Goal: Task Accomplishment & Management: Use online tool/utility

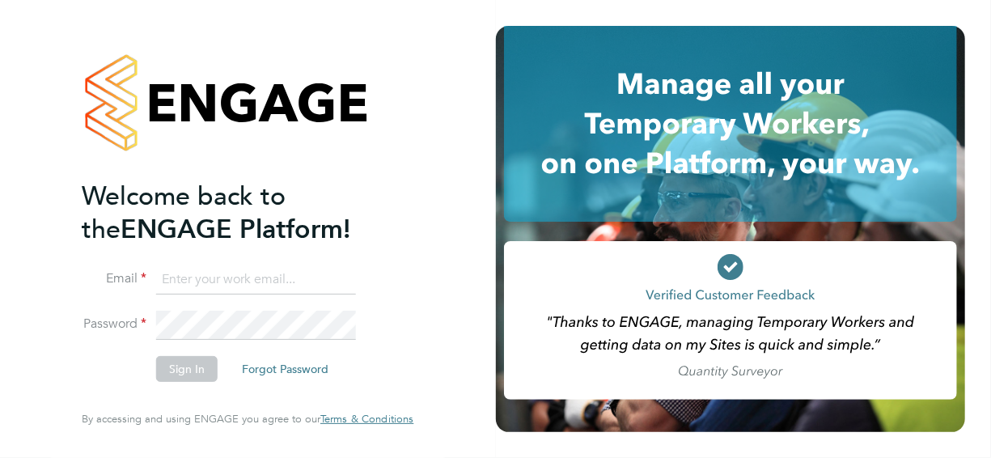
type input "adrian.iacob@cpplc.com"
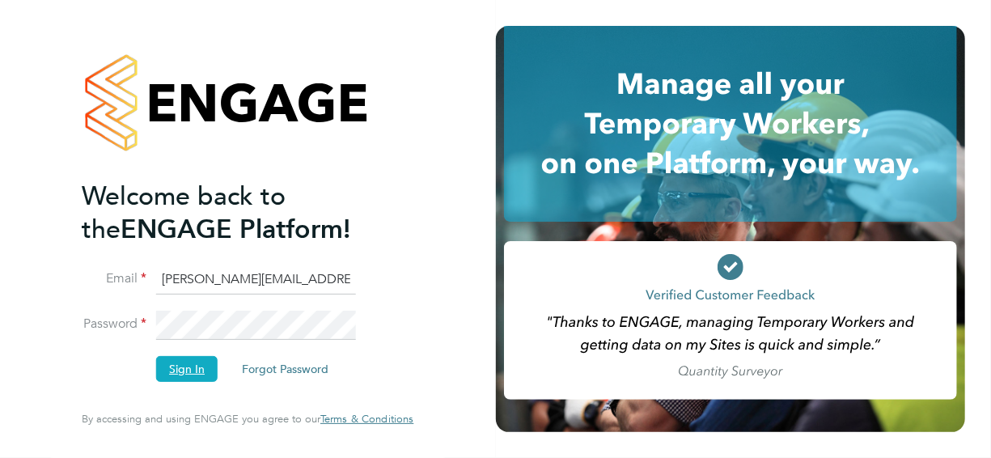
click at [179, 374] on button "Sign In" at bounding box center [186, 369] width 61 height 26
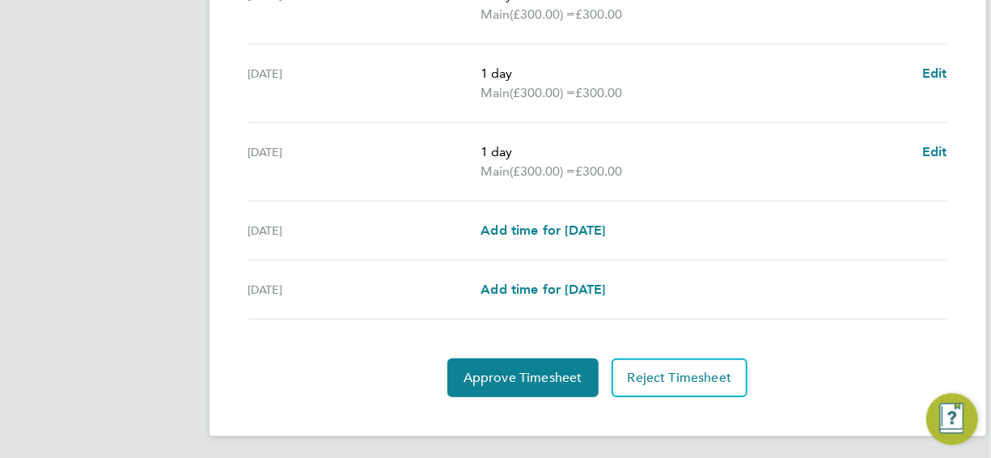
scroll to position [669, 0]
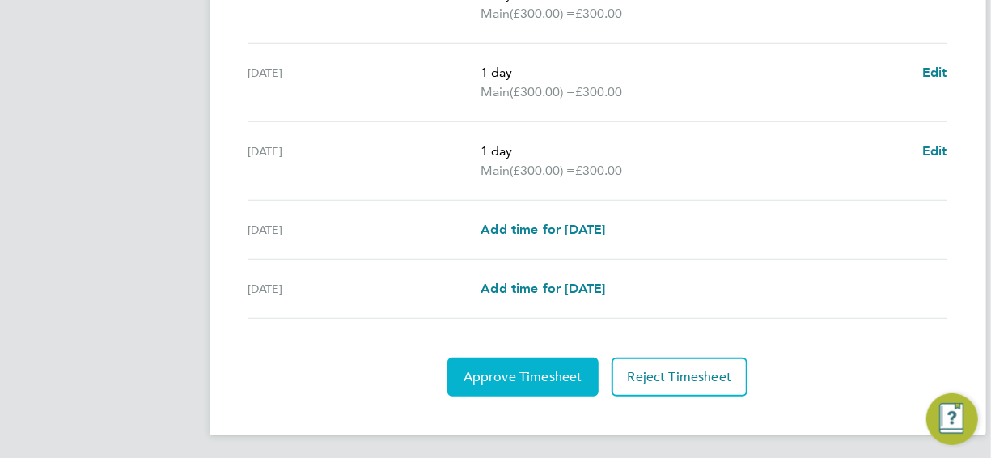
click at [554, 369] on span "Approve Timesheet" at bounding box center [523, 377] width 119 height 16
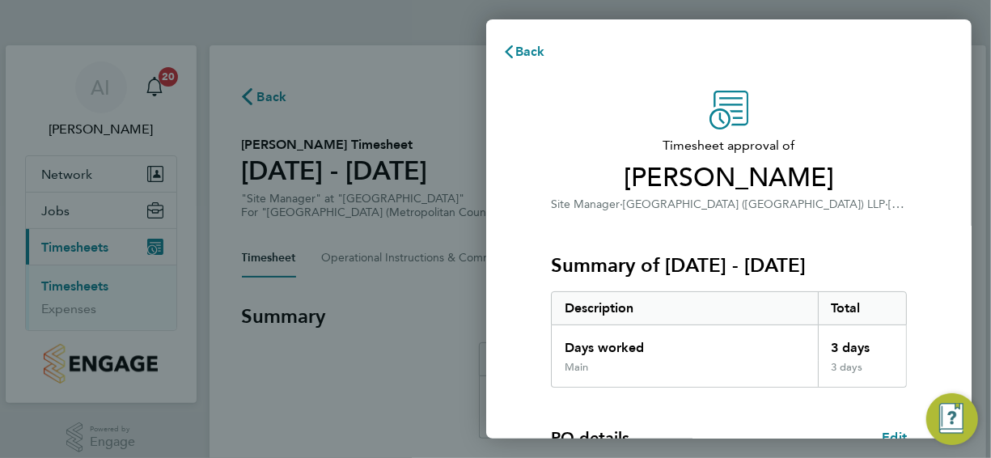
scroll to position [269, 0]
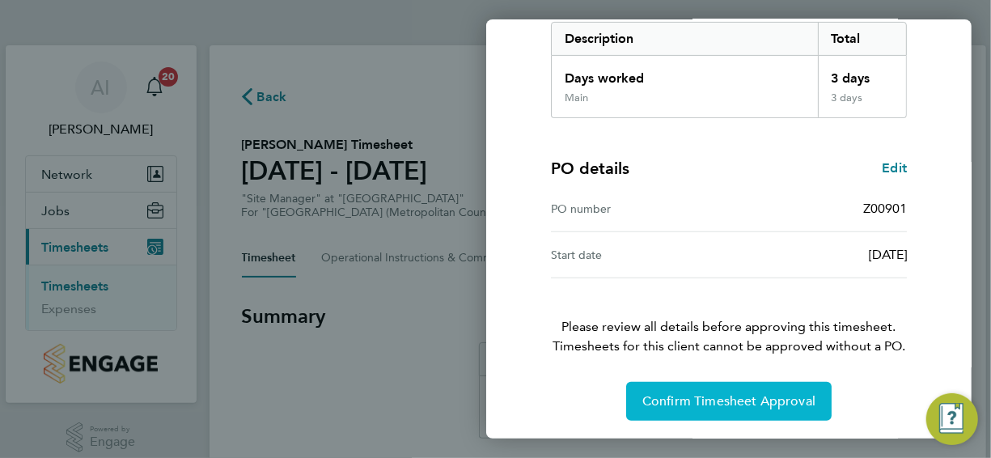
click at [760, 393] on span "Confirm Timesheet Approval" at bounding box center [728, 401] width 173 height 16
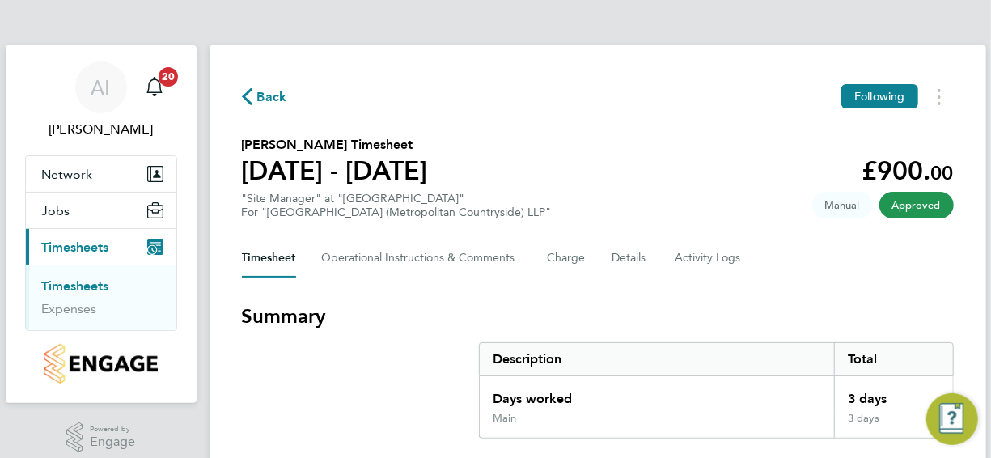
click at [91, 283] on link "Timesheets" at bounding box center [75, 285] width 67 height 15
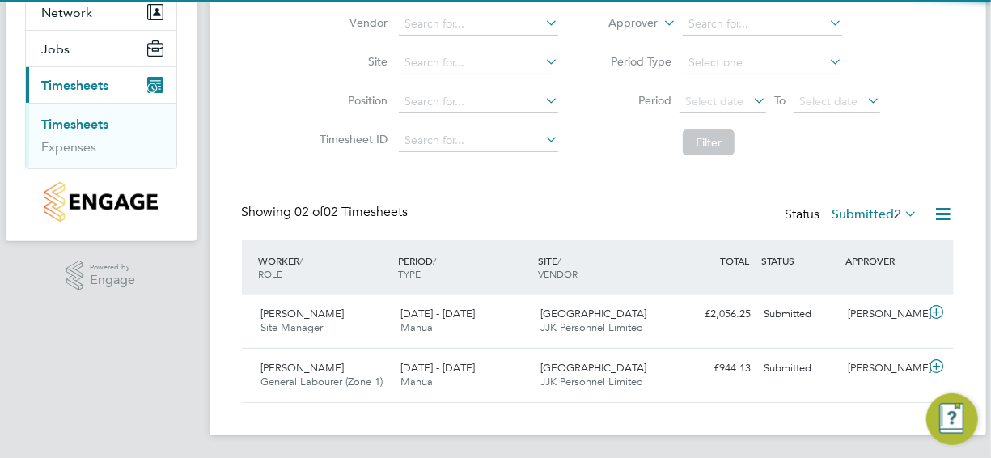
scroll to position [163, 0]
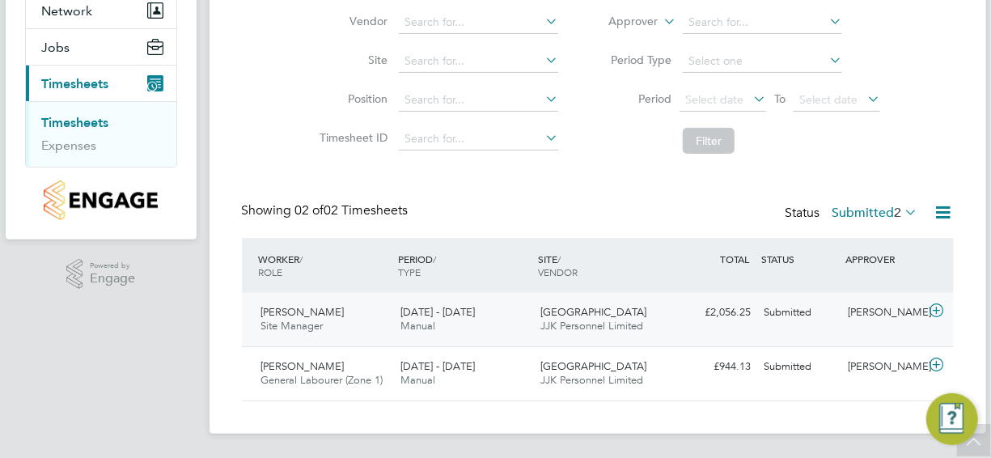
click at [939, 309] on icon at bounding box center [937, 310] width 20 height 13
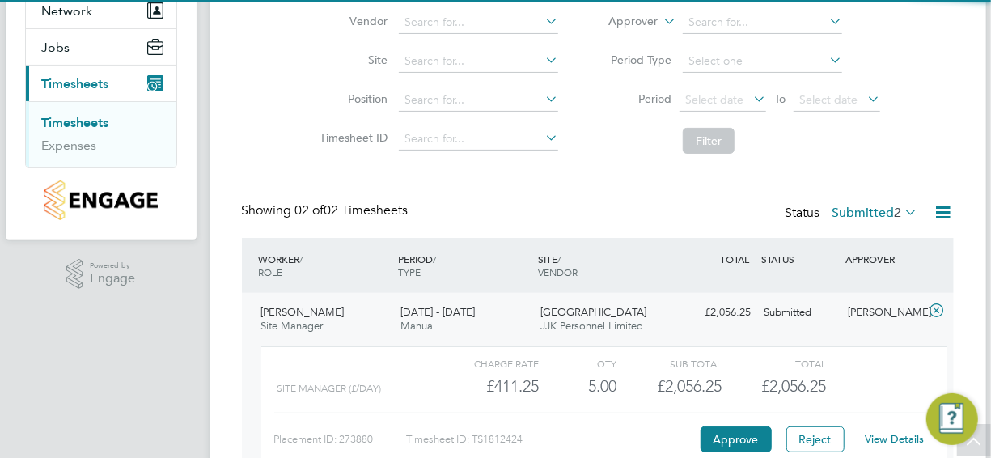
scroll to position [312, 0]
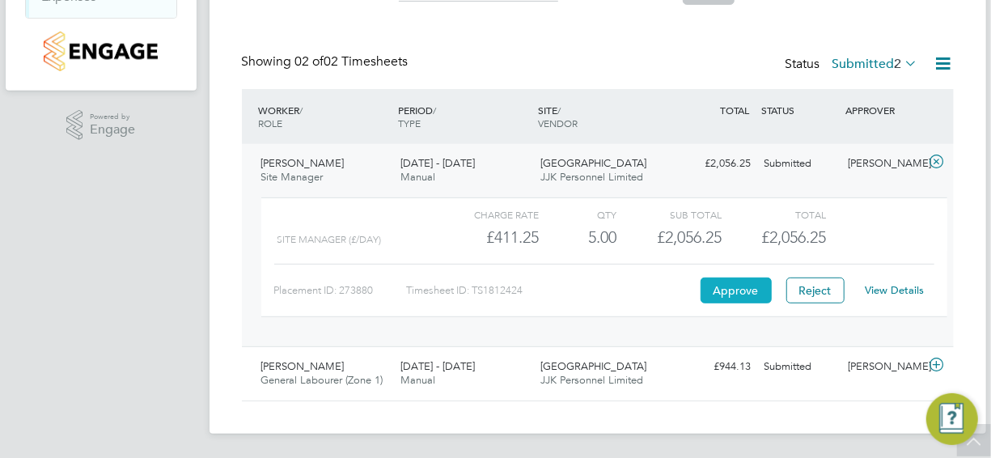
click at [736, 292] on button "Approve" at bounding box center [736, 291] width 71 height 26
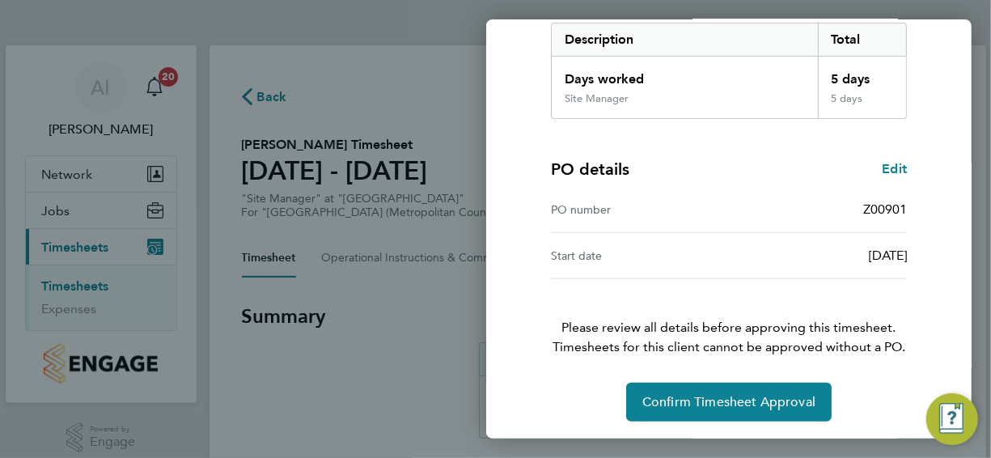
scroll to position [269, 0]
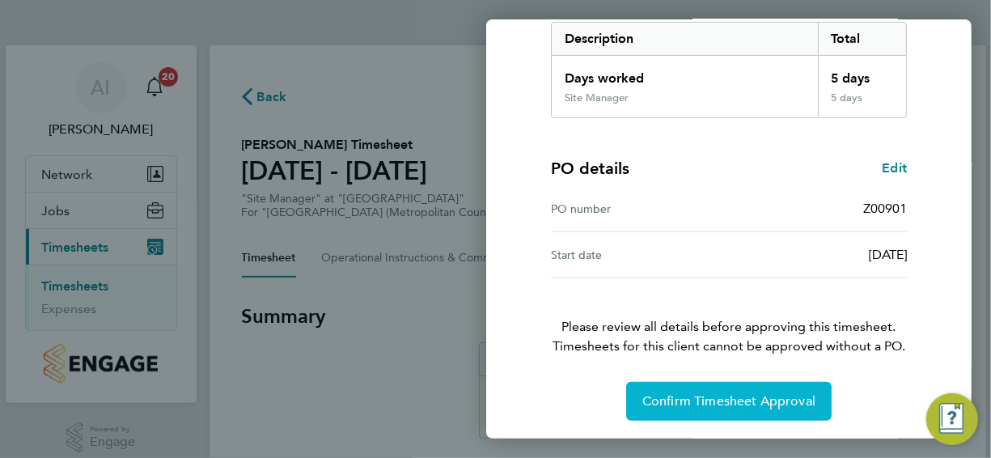
click at [732, 411] on button "Confirm Timesheet Approval" at bounding box center [729, 401] width 206 height 39
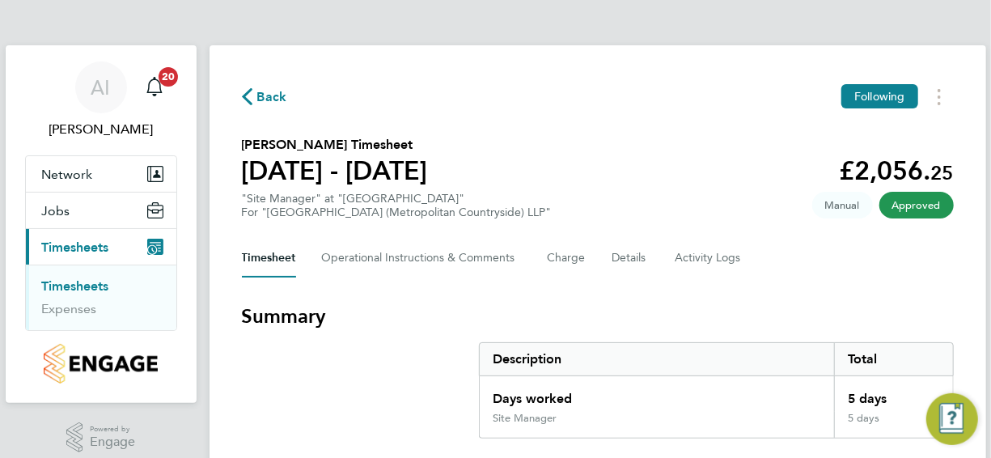
click at [103, 288] on link "Timesheets" at bounding box center [75, 285] width 67 height 15
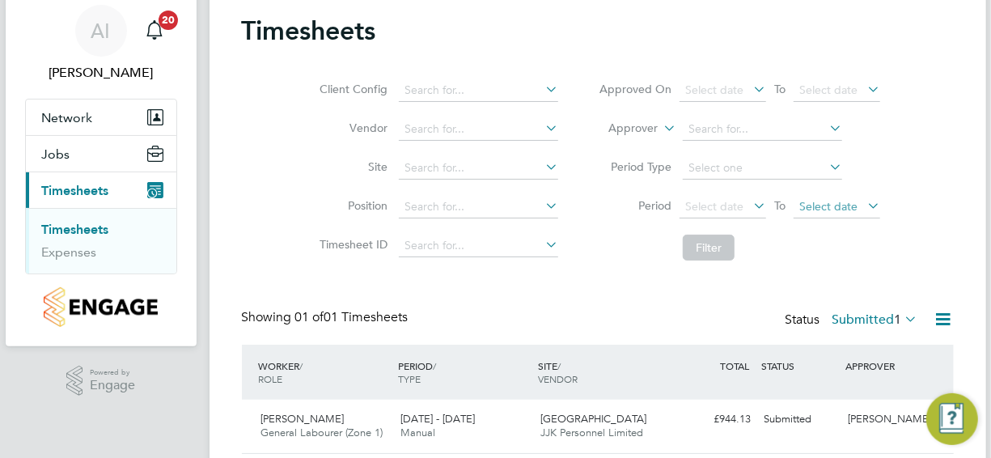
scroll to position [110, 0]
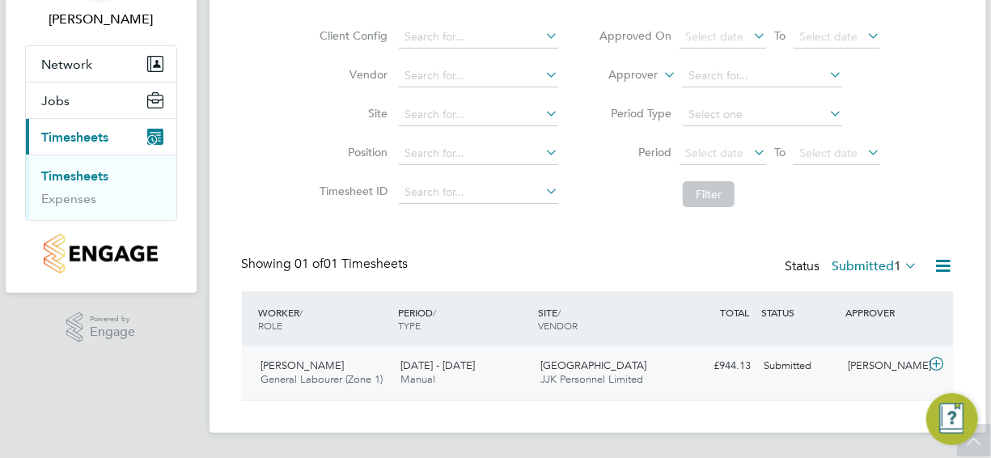
click at [937, 360] on icon at bounding box center [937, 364] width 20 height 13
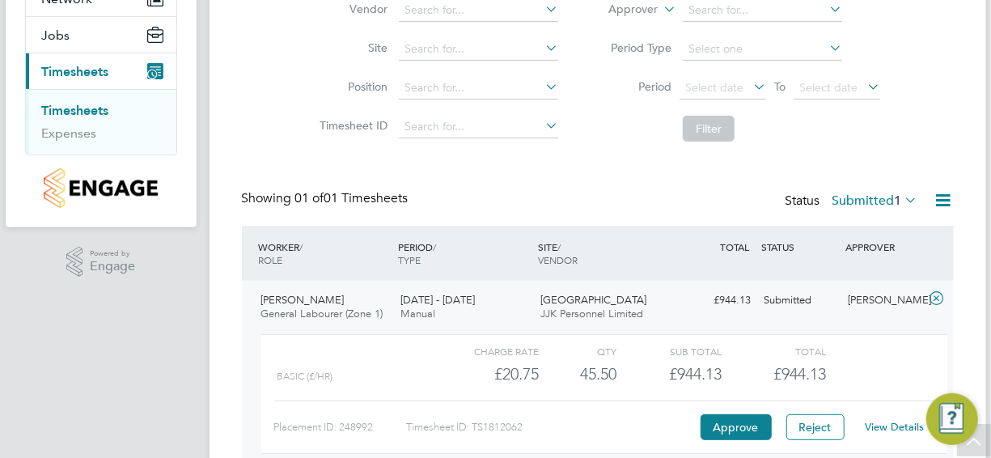
scroll to position [258, 0]
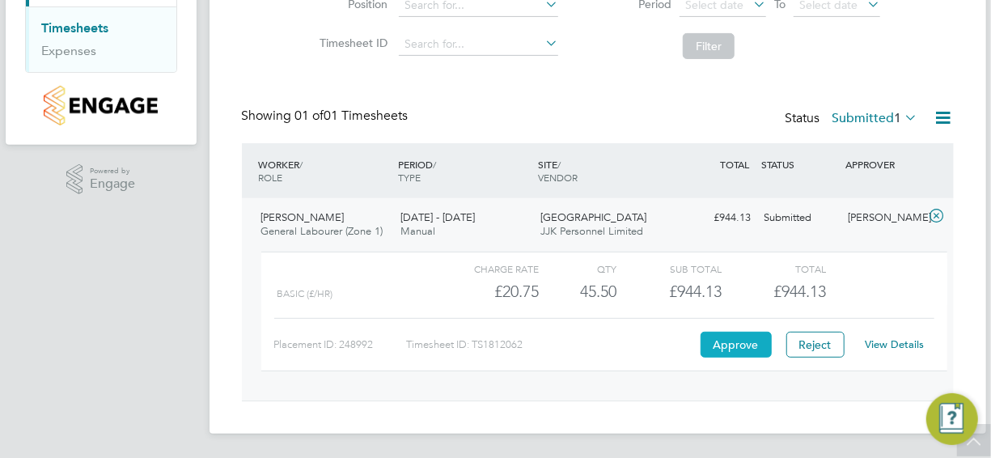
click at [730, 342] on button "Approve" at bounding box center [736, 345] width 71 height 26
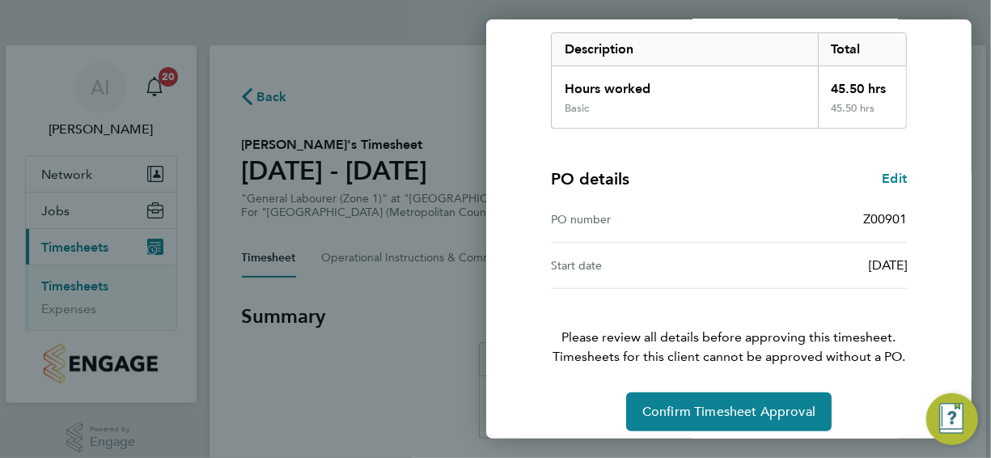
scroll to position [269, 0]
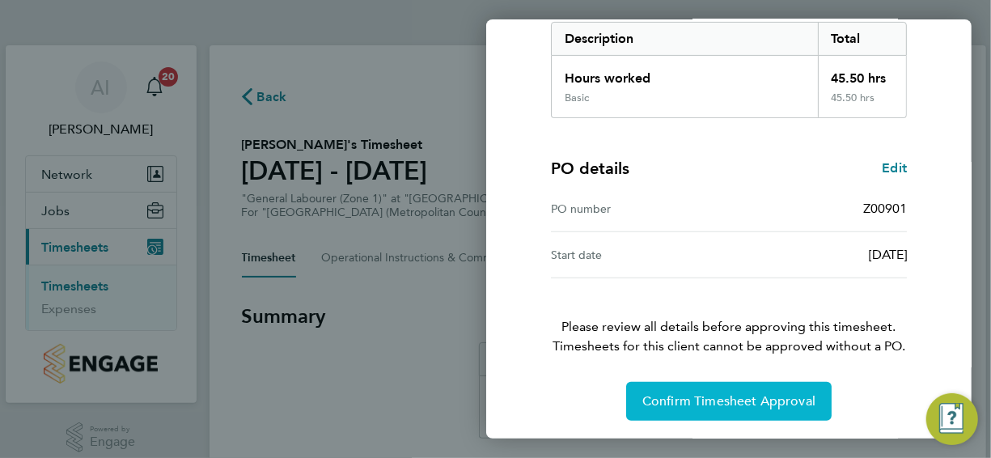
click at [671, 403] on span "Confirm Timesheet Approval" at bounding box center [728, 401] width 173 height 16
